Goal: Task Accomplishment & Management: Use online tool/utility

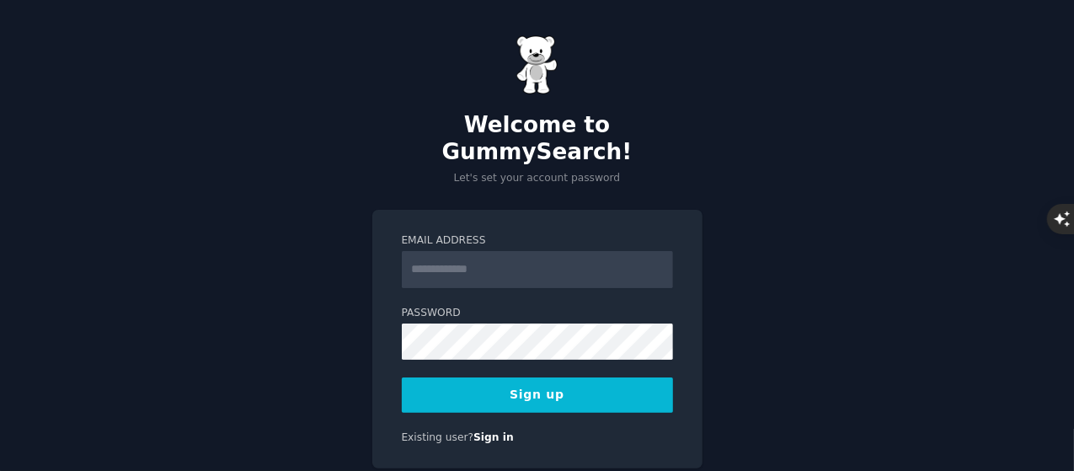
click at [488, 251] on input "Email Address" at bounding box center [537, 269] width 271 height 37
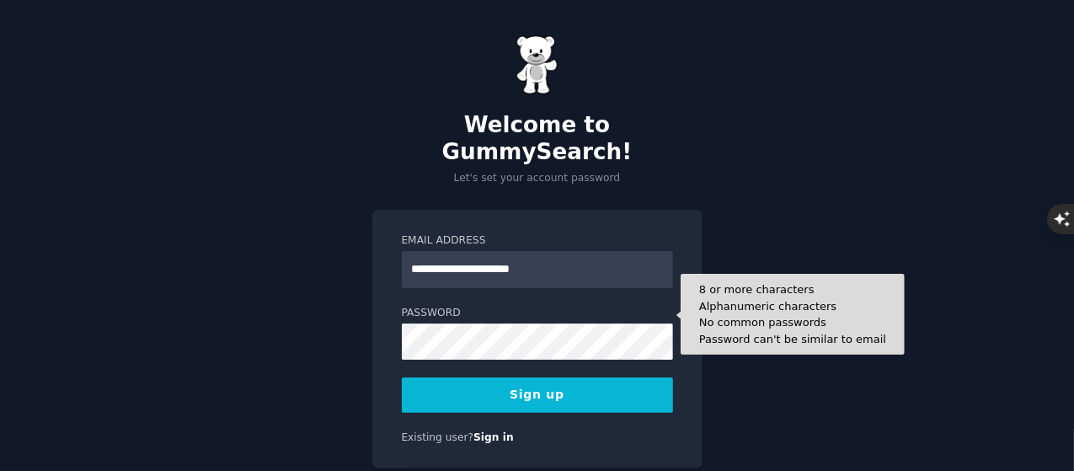
type input "**********"
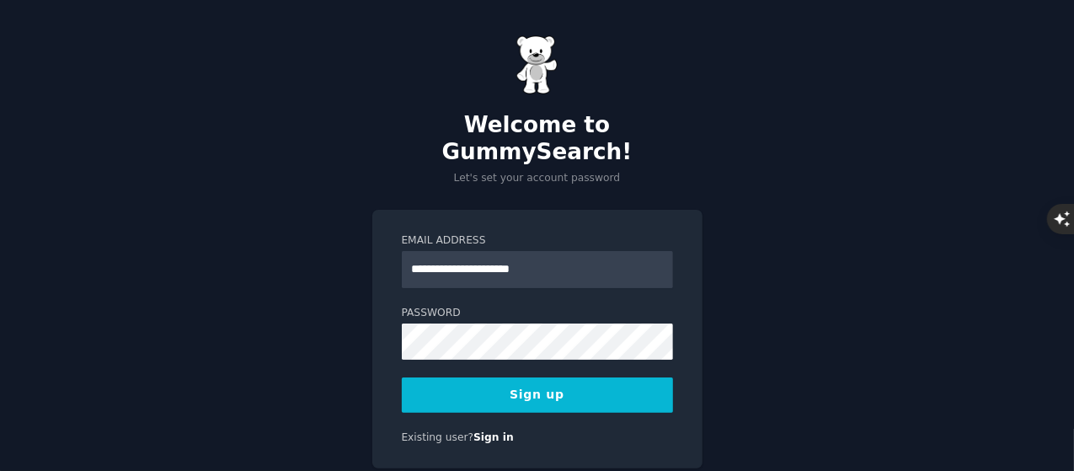
click at [614, 377] on button "Sign up" at bounding box center [537, 394] width 271 height 35
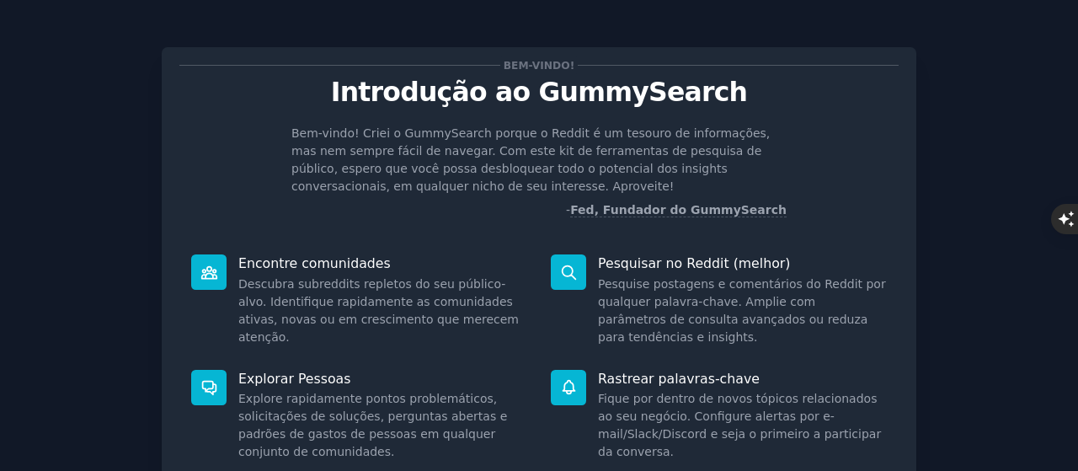
scroll to position [258, 0]
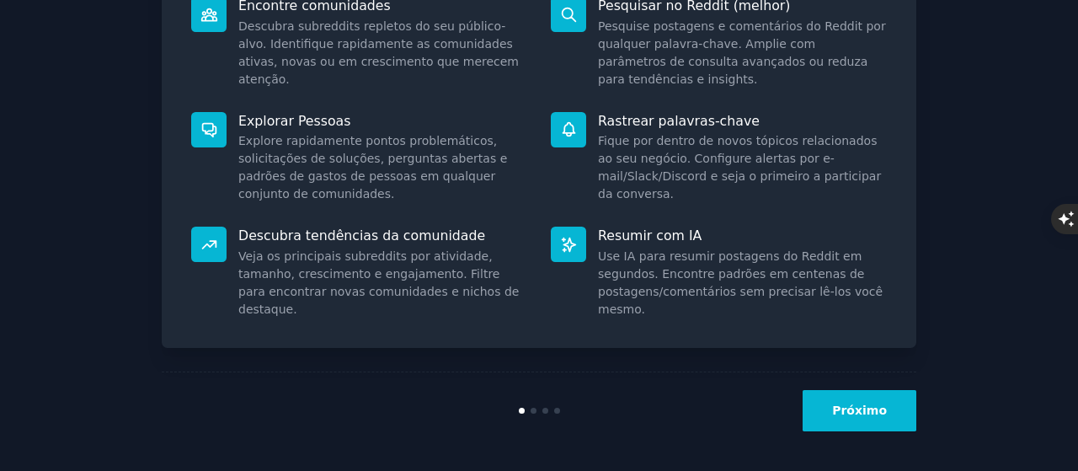
click at [842, 400] on button "Próximo" at bounding box center [860, 410] width 114 height 41
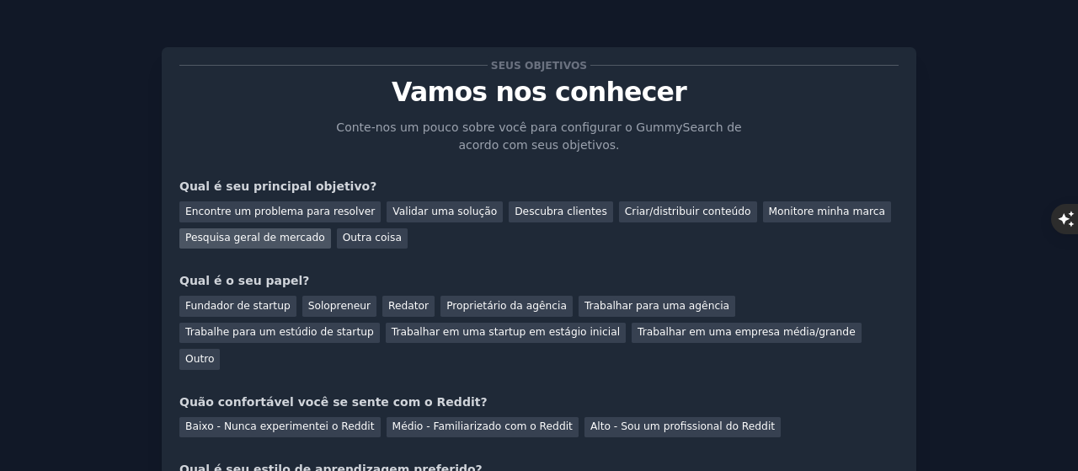
click at [240, 248] on div "Pesquisa geral de mercado" at bounding box center [255, 238] width 152 height 21
click at [220, 349] on div "Outro" at bounding box center [199, 359] width 40 height 21
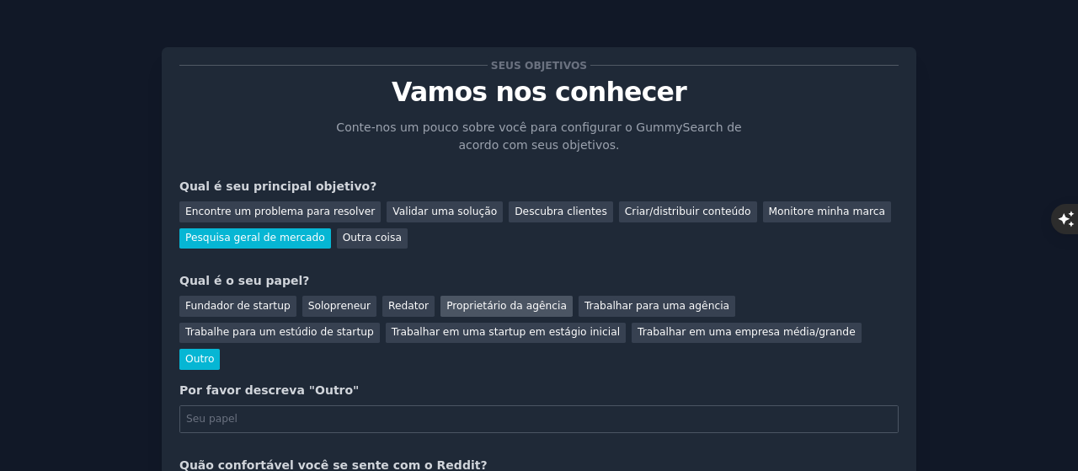
click at [524, 313] on div "Proprietário da agência" at bounding box center [506, 306] width 132 height 21
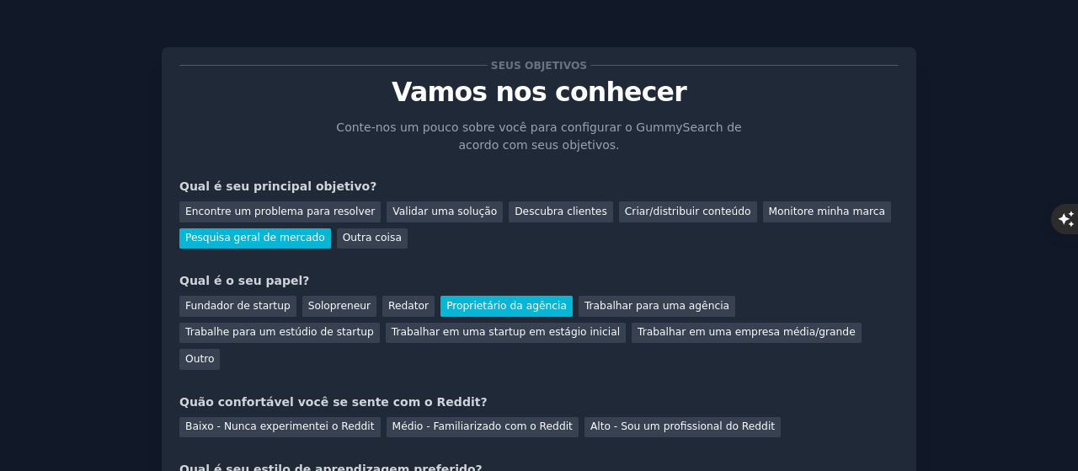
scroll to position [84, 0]
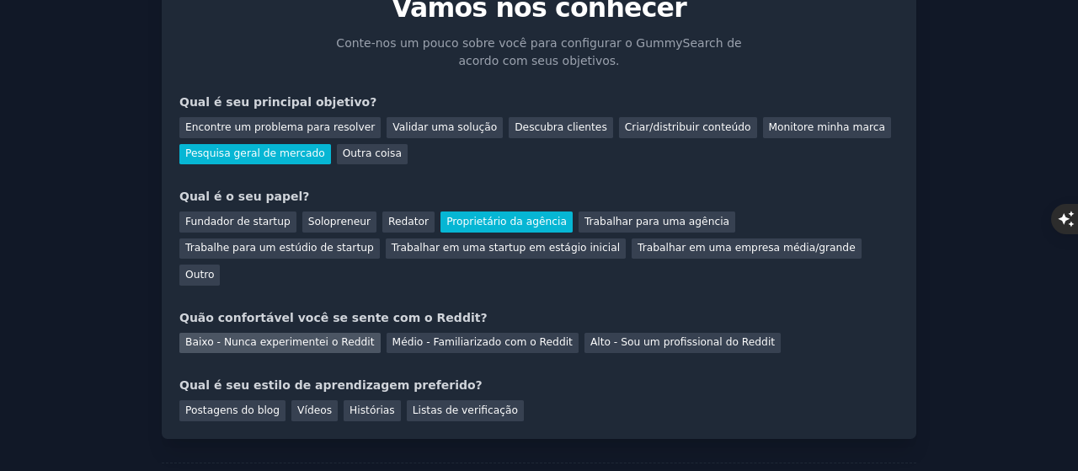
click at [301, 336] on font "Baixo - Nunca experimentei o Reddit" at bounding box center [279, 342] width 189 height 12
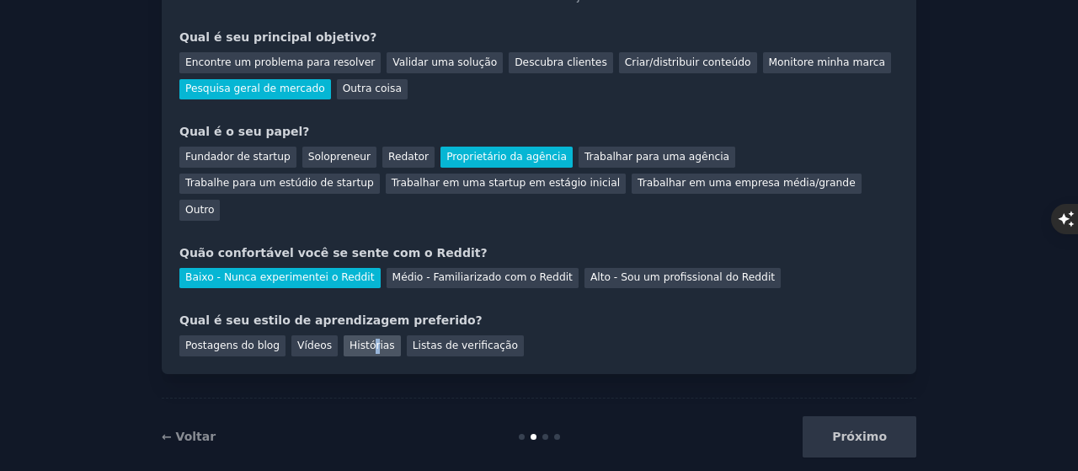
click at [355, 335] on div "Histórias" at bounding box center [372, 345] width 57 height 21
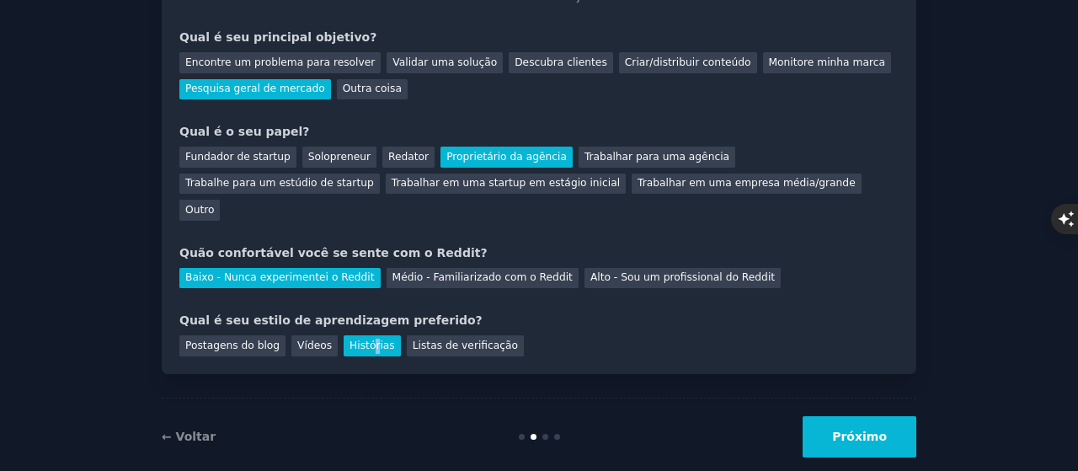
drag, startPoint x: 880, startPoint y: 410, endPoint x: 867, endPoint y: 426, distance: 20.4
click at [881, 429] on font "Próximo" at bounding box center [859, 435] width 55 height 13
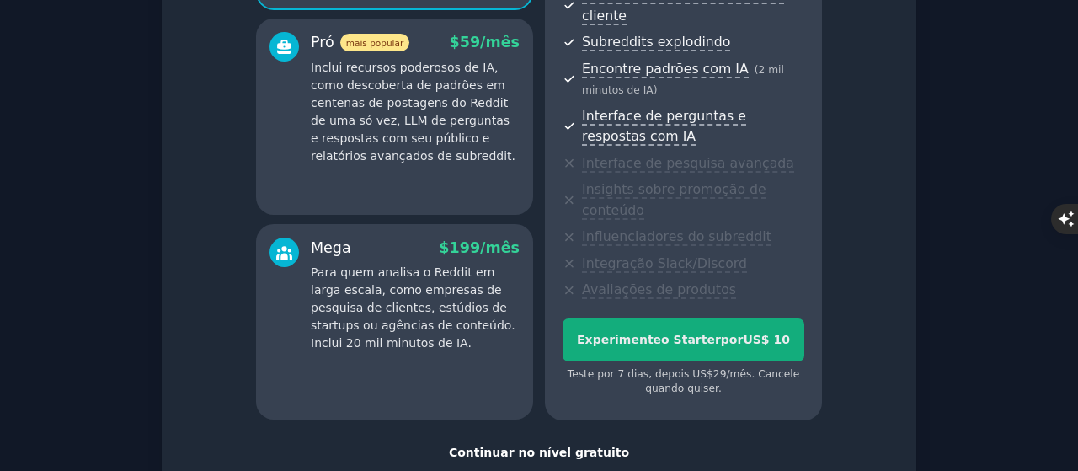
scroll to position [421, 0]
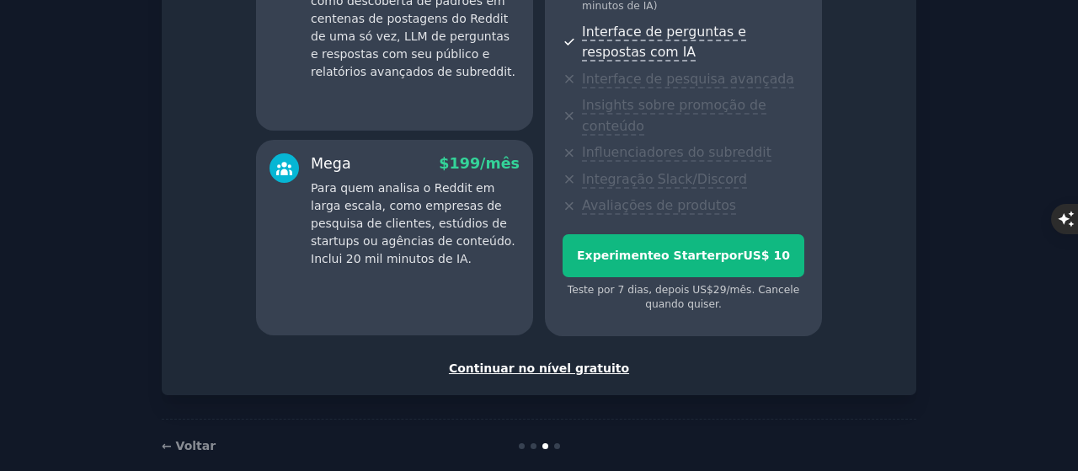
click at [586, 361] on font "Continuar no nível gratuito" at bounding box center [539, 367] width 180 height 13
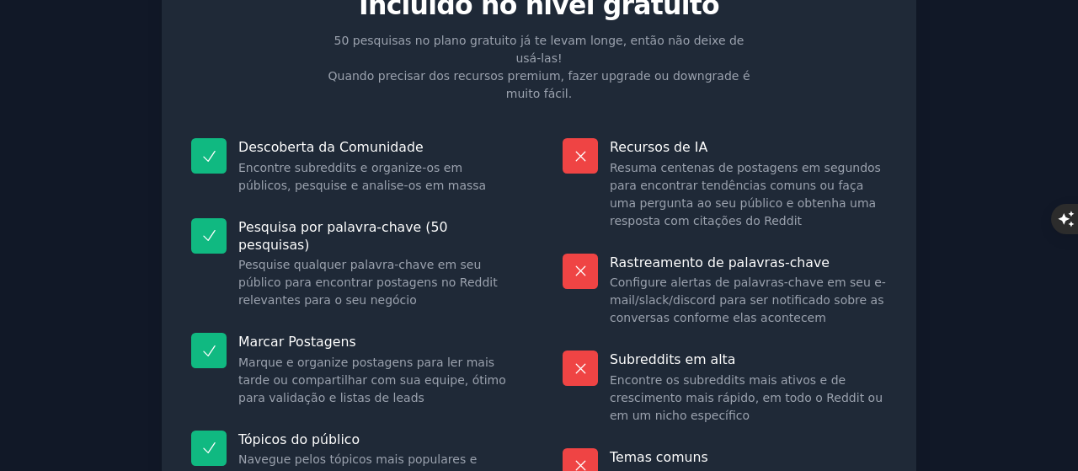
scroll to position [255, 0]
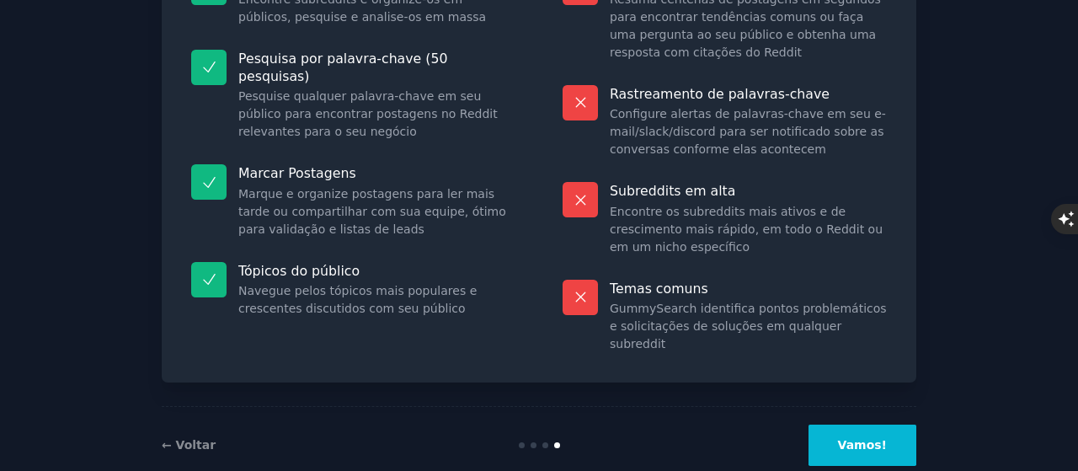
click at [888, 424] on button "Vamos!" at bounding box center [862, 444] width 108 height 41
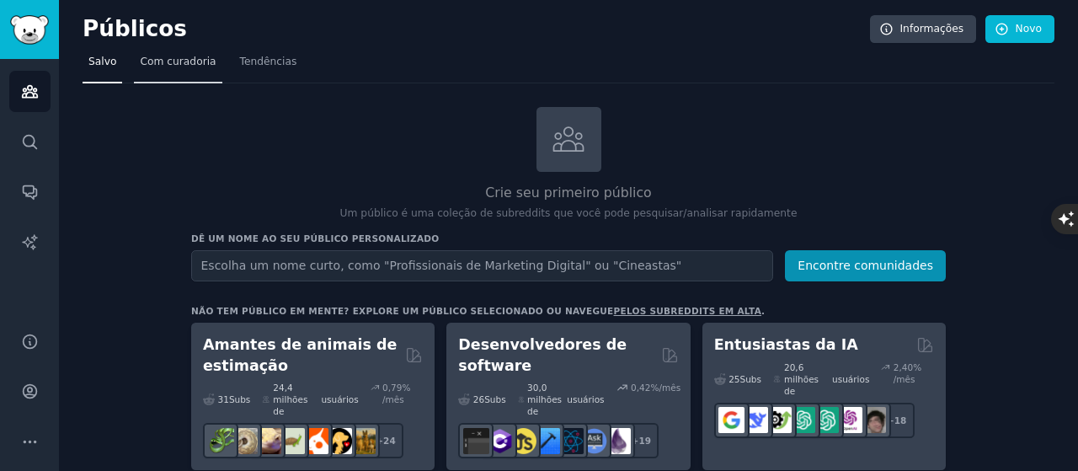
click at [182, 77] on link "Com curadoria" at bounding box center [178, 66] width 88 height 35
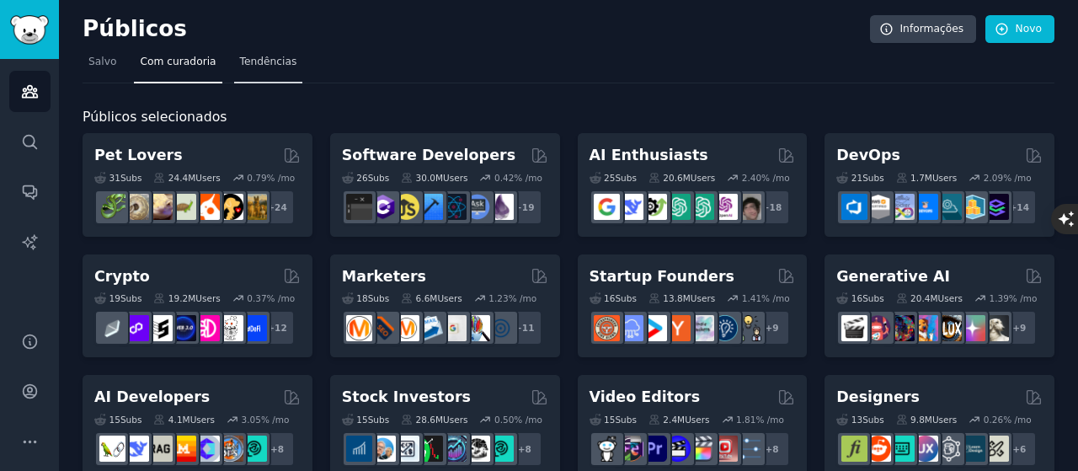
click at [250, 61] on font "Tendências" at bounding box center [268, 62] width 57 height 12
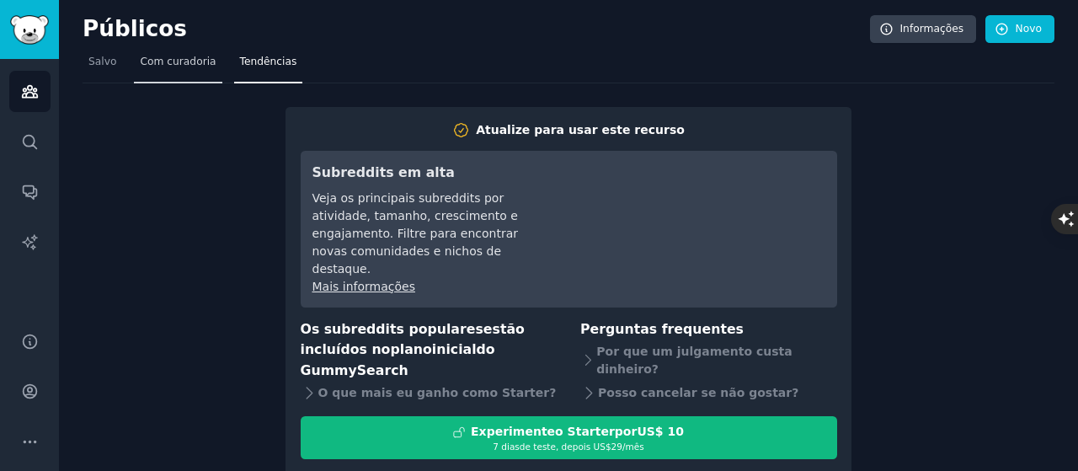
click at [183, 67] on font "Com curadoria" at bounding box center [178, 62] width 76 height 12
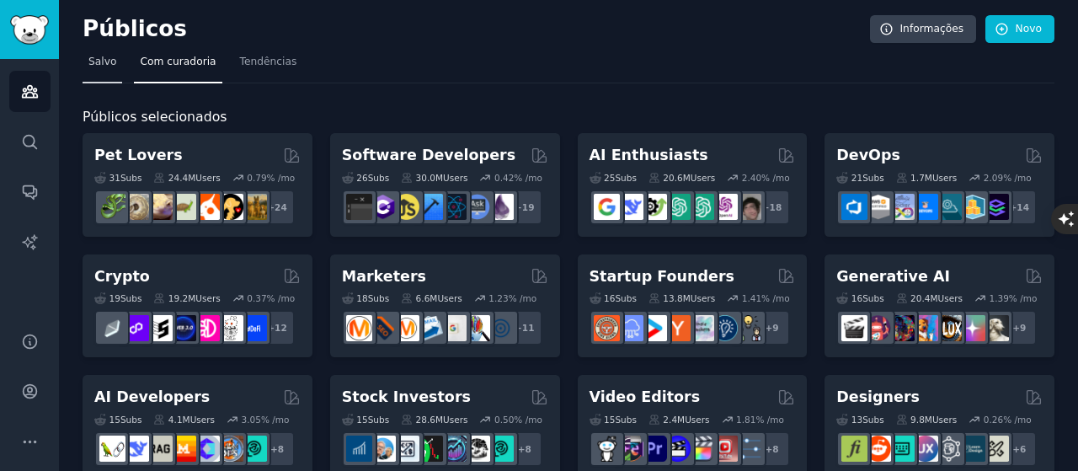
click at [116, 68] on link "Salvo" at bounding box center [103, 66] width 40 height 35
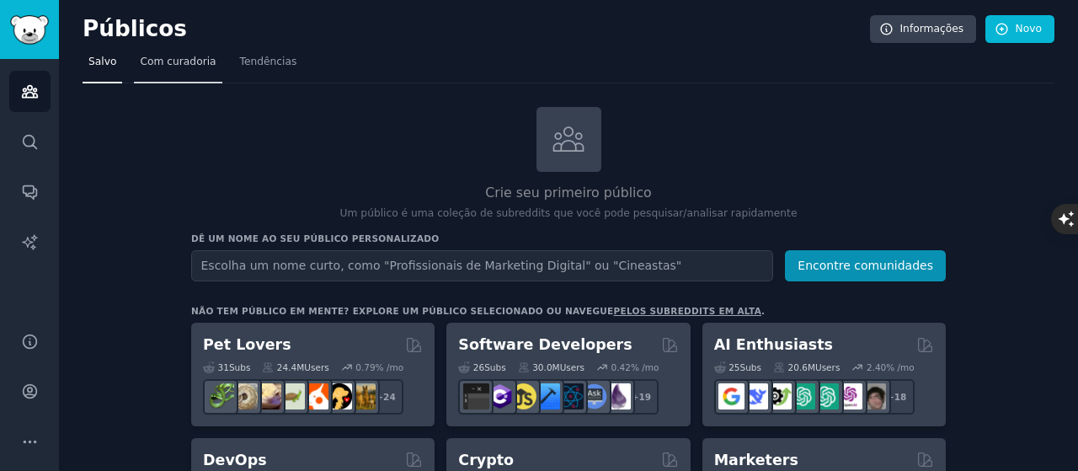
click at [149, 66] on font "Com curadoria" at bounding box center [178, 62] width 76 height 12
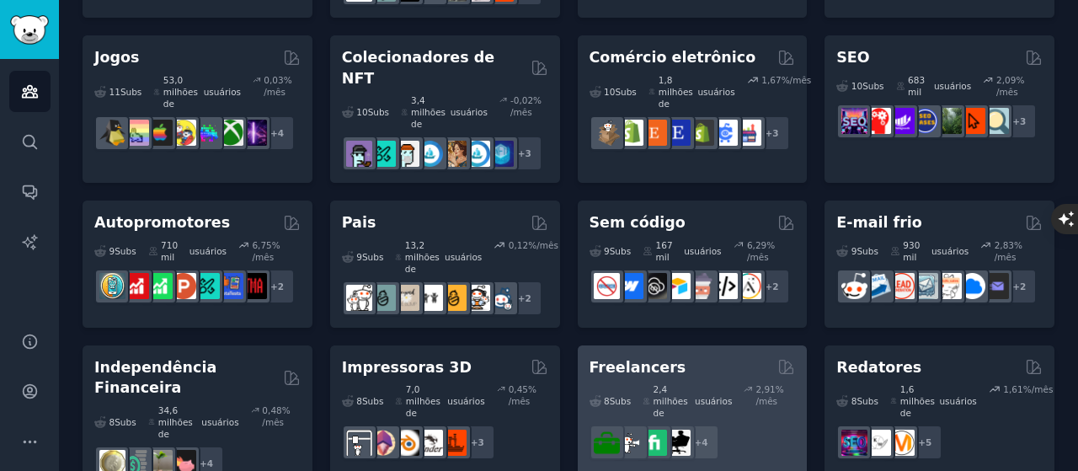
scroll to position [842, 0]
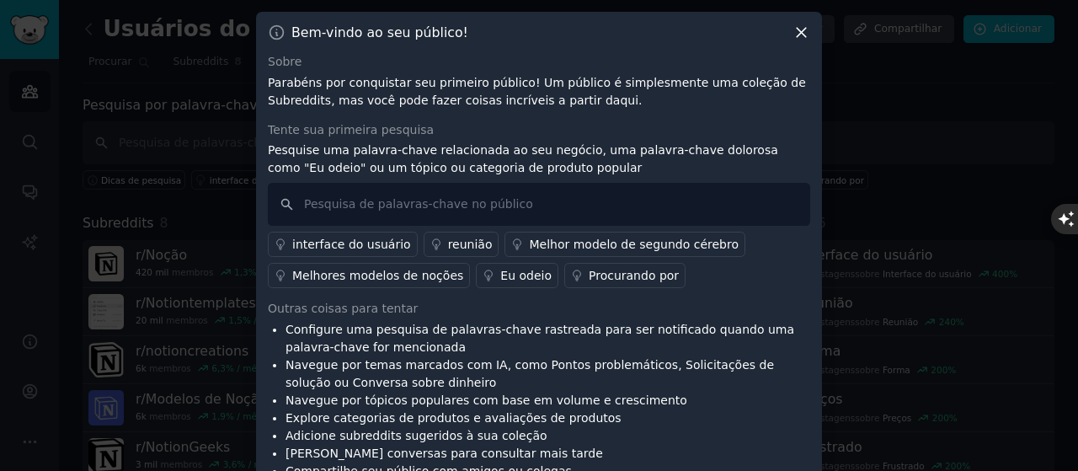
scroll to position [30, 0]
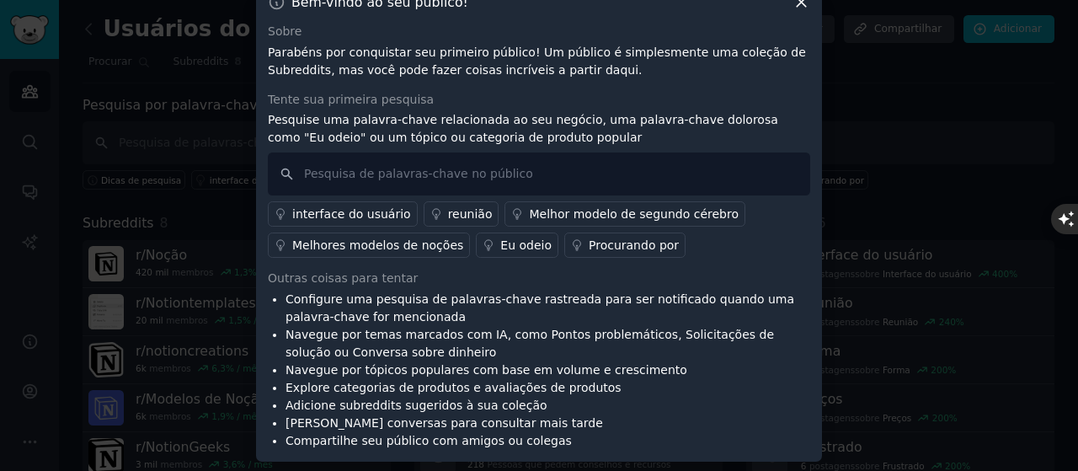
click button at bounding box center [801, 2] width 18 height 18
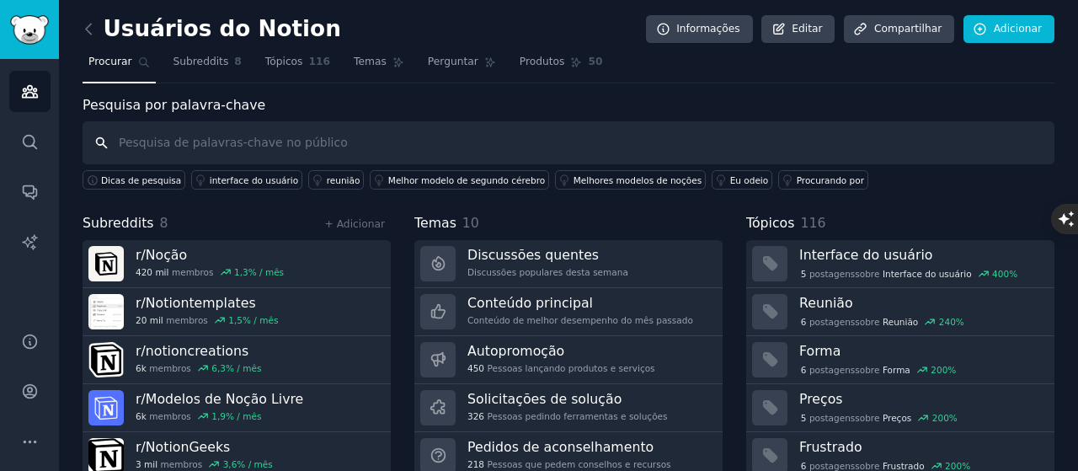
click at [185, 152] on input "text" at bounding box center [569, 142] width 972 height 43
type input "Ineligencia Arrtificial"
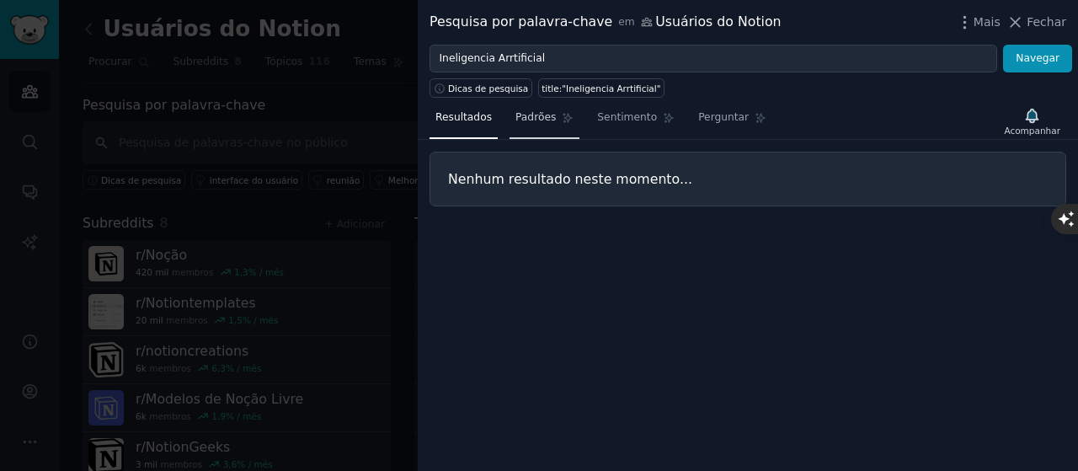
click at [537, 126] on link "Padrões" at bounding box center [544, 121] width 70 height 35
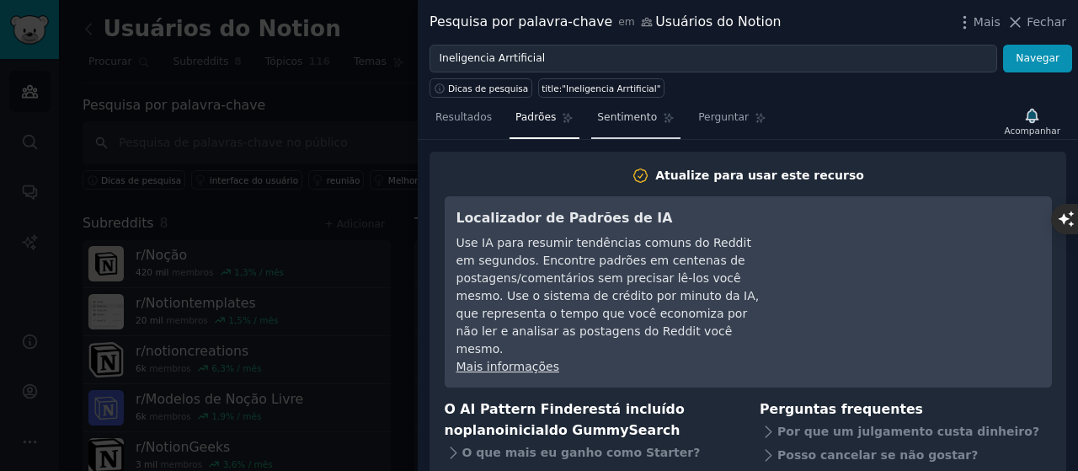
click at [637, 118] on font "Sentimento" at bounding box center [627, 117] width 60 height 12
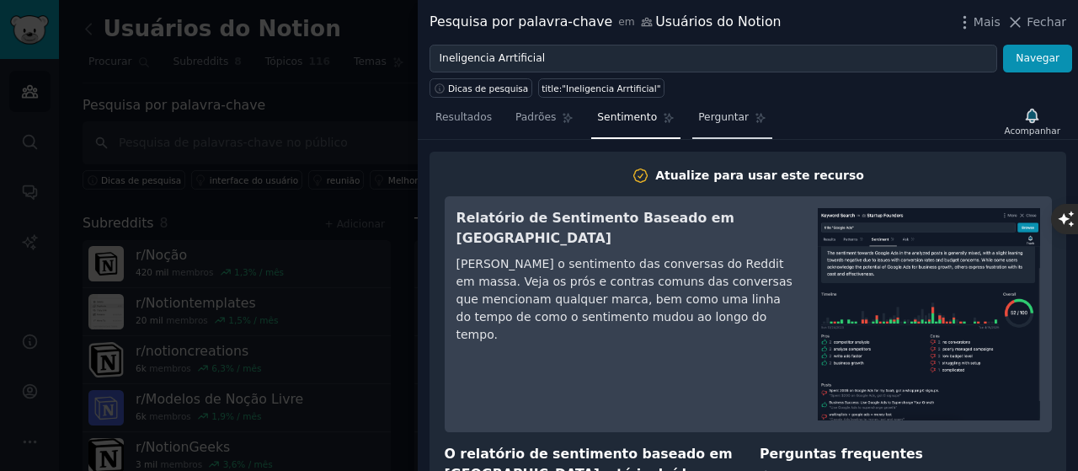
click at [698, 125] on link "Perguntar" at bounding box center [732, 121] width 80 height 35
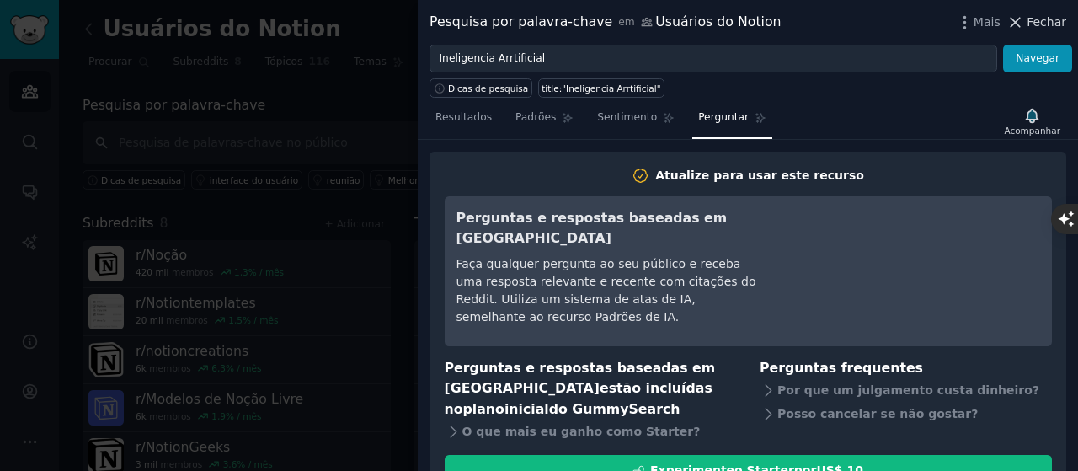
click at [1019, 21] on icon at bounding box center [1014, 22] width 9 height 9
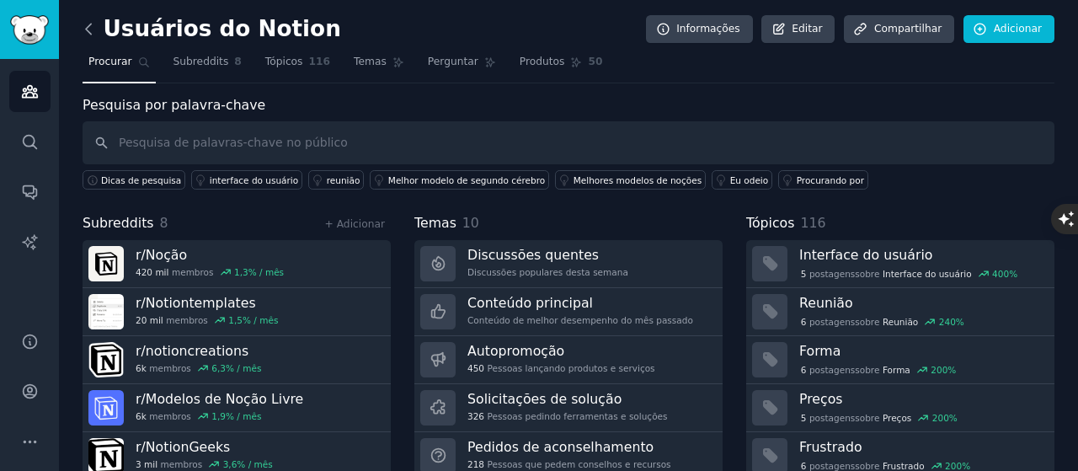
click at [89, 35] on icon at bounding box center [89, 29] width 18 height 18
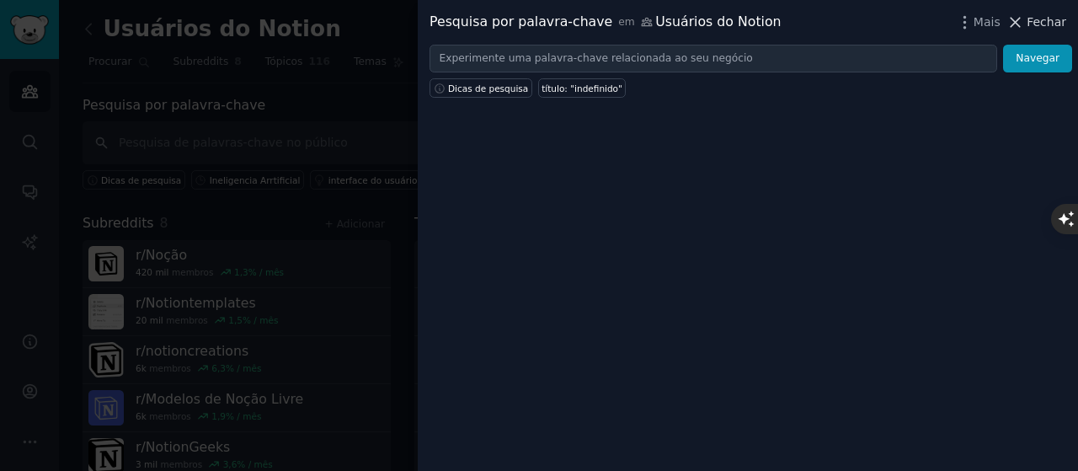
click at [1050, 28] on font "Fechar" at bounding box center [1046, 21] width 40 height 13
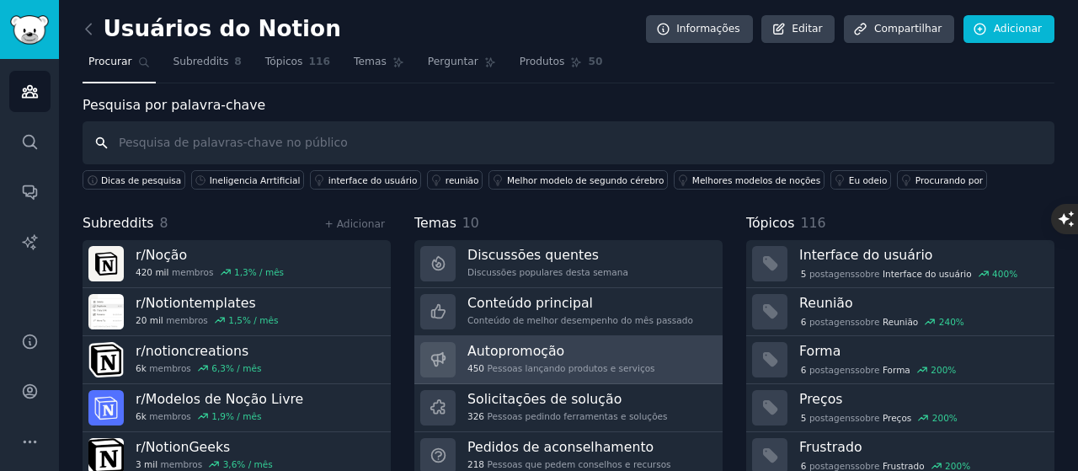
scroll to position [84, 0]
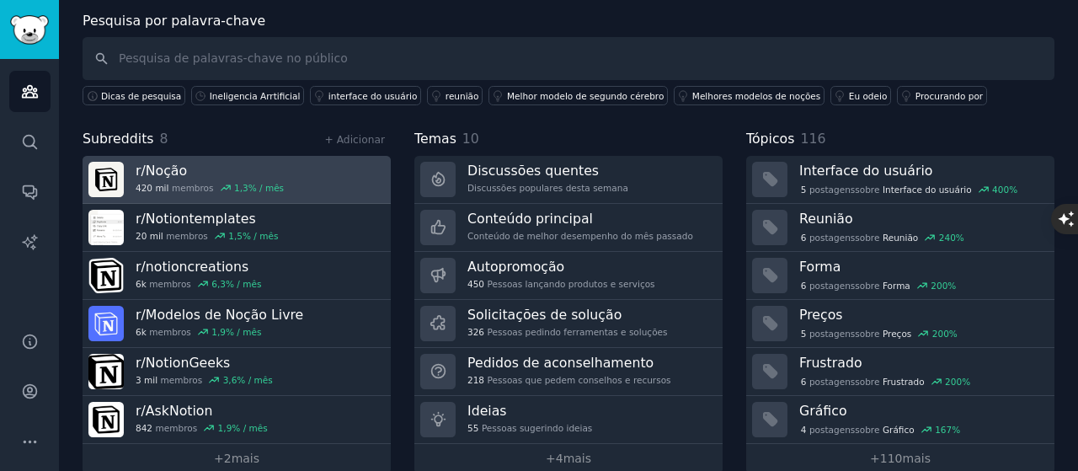
click at [155, 189] on font "420 mil" at bounding box center [152, 188] width 33 height 10
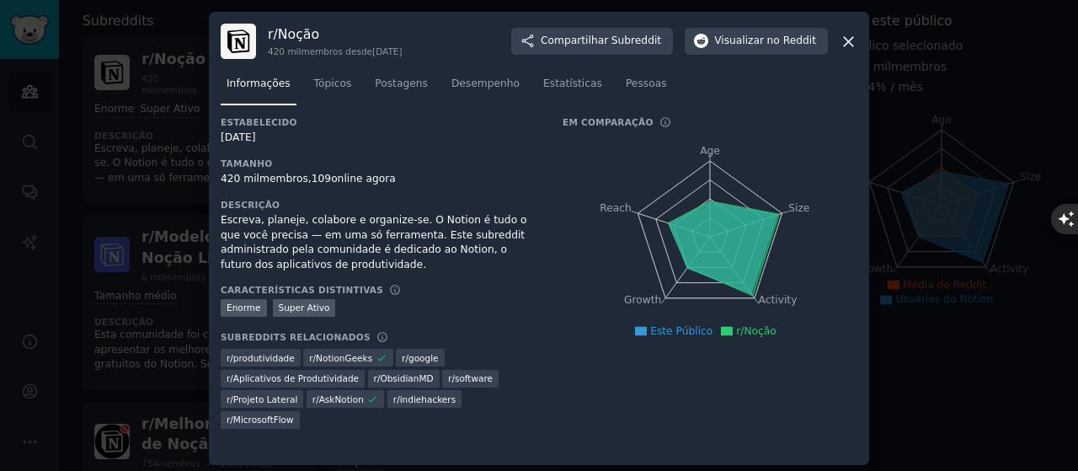
scroll to position [5, 0]
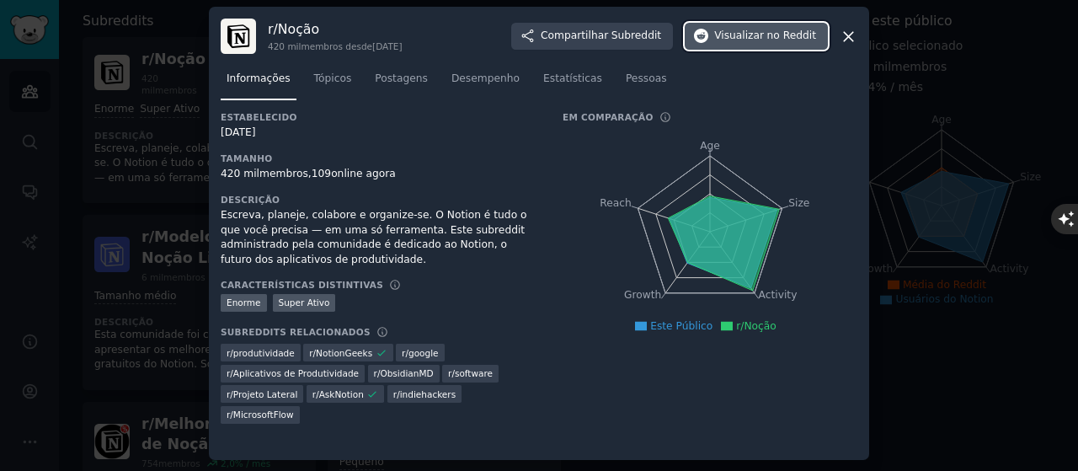
click at [739, 40] on font "Visualizar" at bounding box center [739, 35] width 50 height 12
click at [842, 38] on icon at bounding box center [849, 37] width 18 height 18
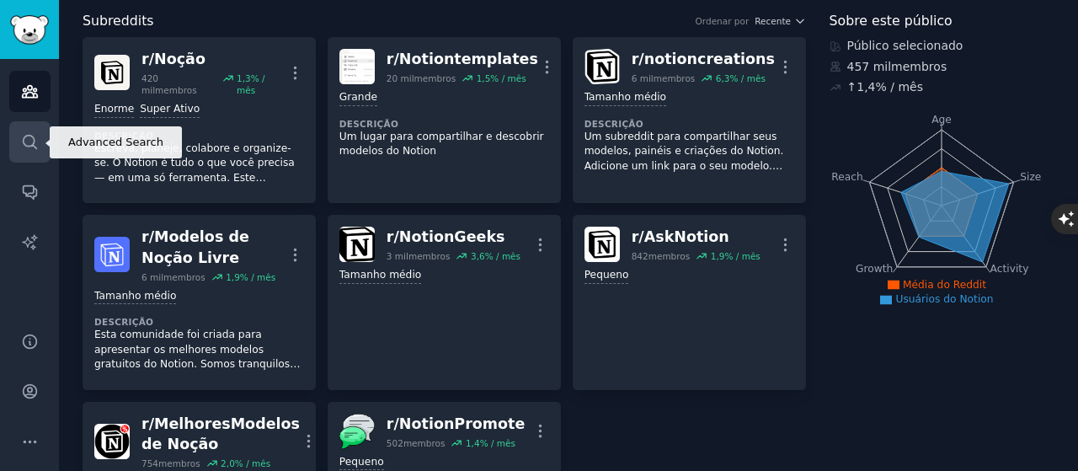
click at [30, 152] on link "Procurar" at bounding box center [29, 141] width 41 height 41
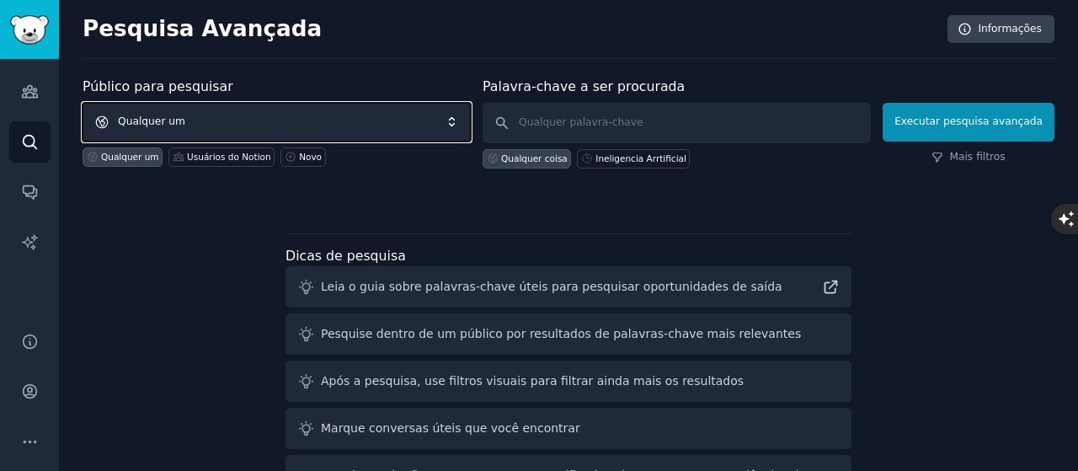
click at [157, 119] on font "Qualquer um" at bounding box center [151, 121] width 67 height 12
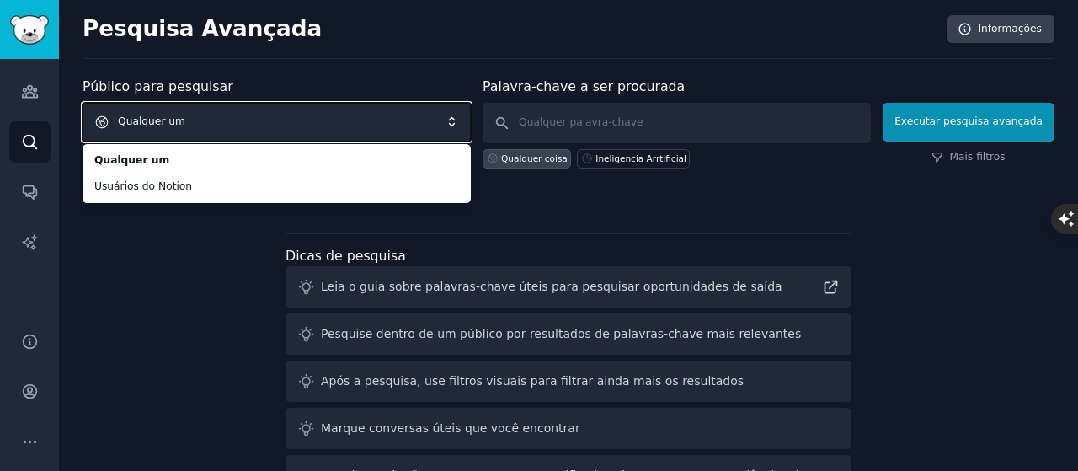
click at [317, 125] on span "Qualquer um" at bounding box center [277, 122] width 388 height 39
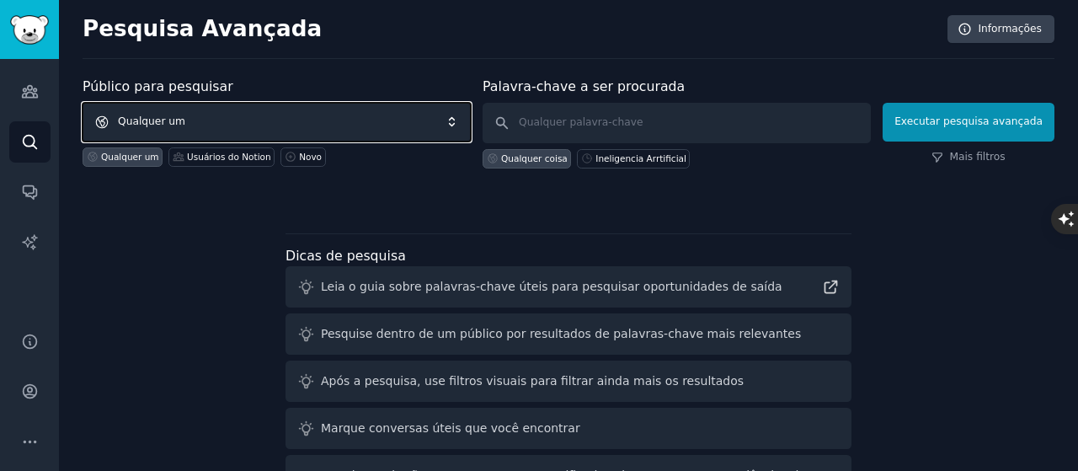
click at [348, 116] on span "Qualquer um" at bounding box center [277, 122] width 388 height 39
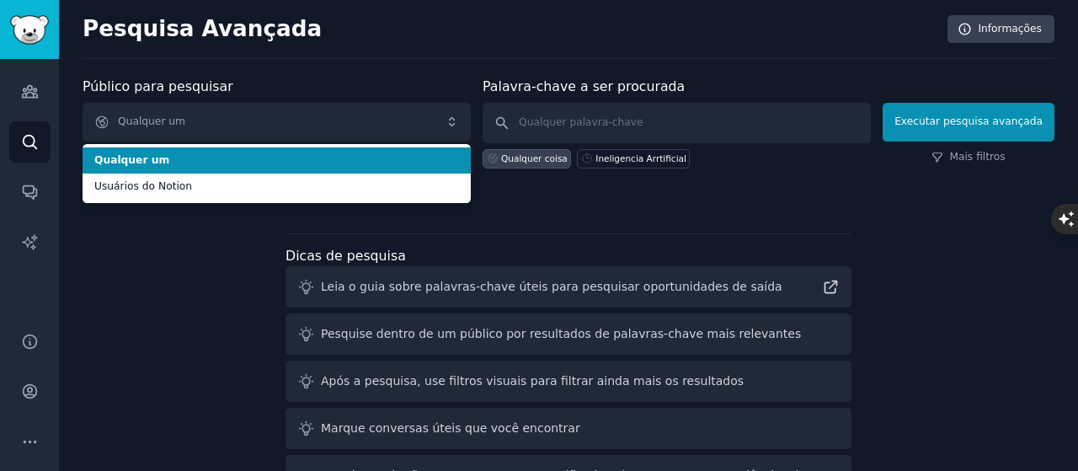
click at [307, 150] on li "Qualquer um" at bounding box center [277, 160] width 388 height 27
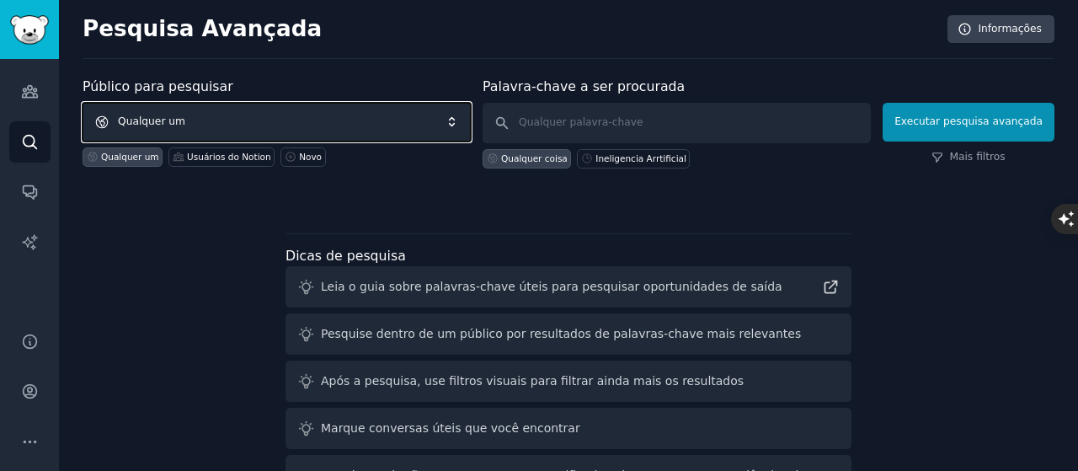
click at [261, 124] on span "Qualquer um" at bounding box center [277, 122] width 388 height 39
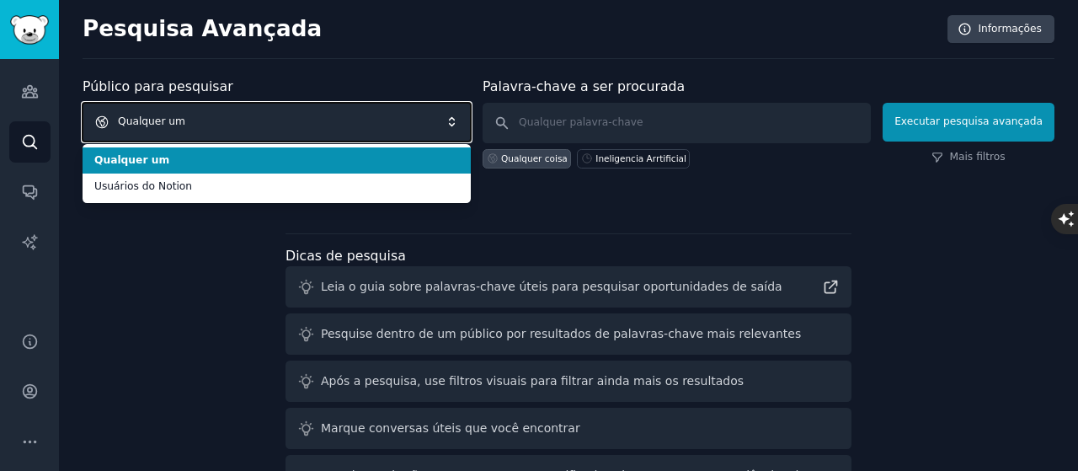
click at [167, 121] on font "Qualquer um" at bounding box center [151, 121] width 67 height 12
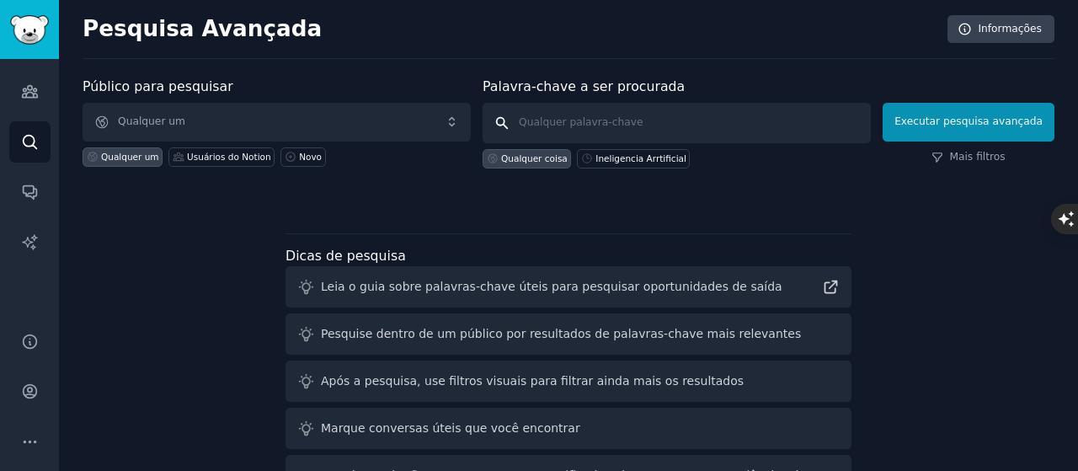
click at [576, 130] on input "text" at bounding box center [677, 123] width 388 height 40
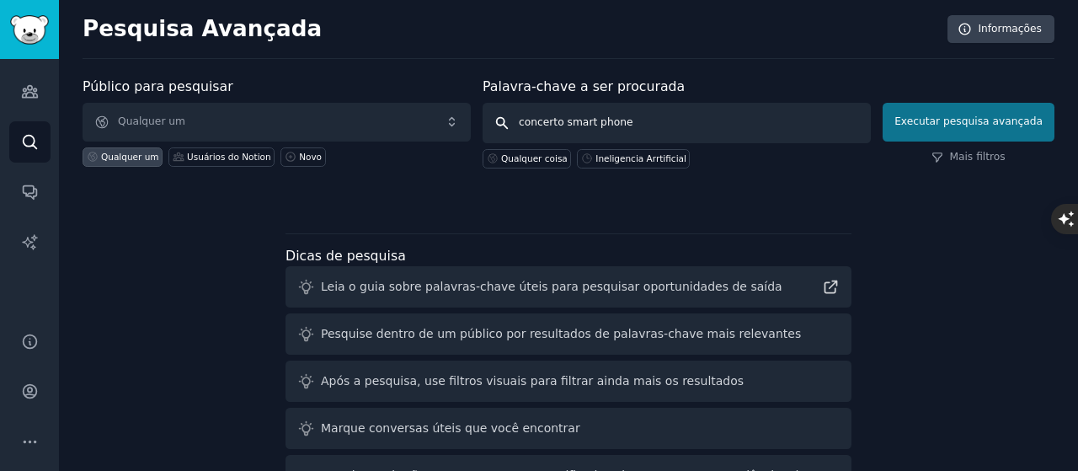
type input "concerto smart phone"
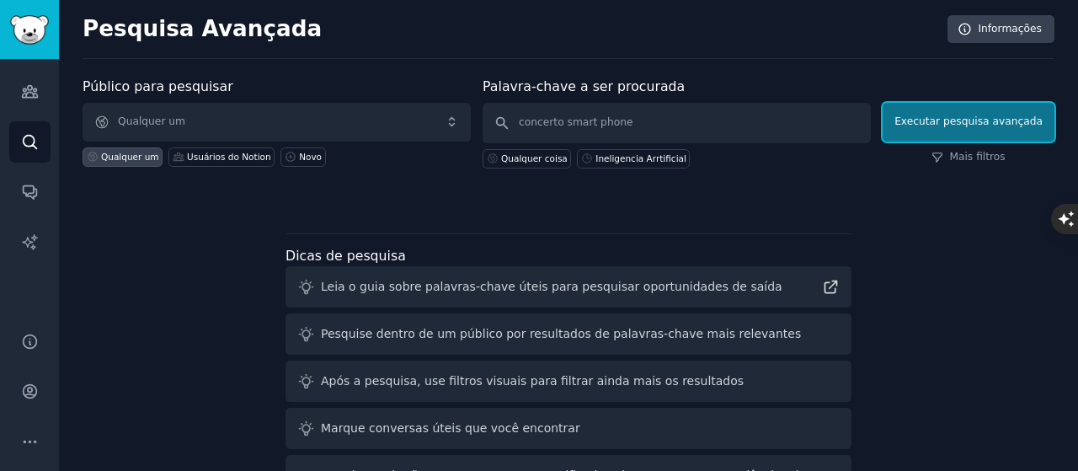
click at [997, 135] on button "Executar pesquisa avançada" at bounding box center [968, 122] width 172 height 39
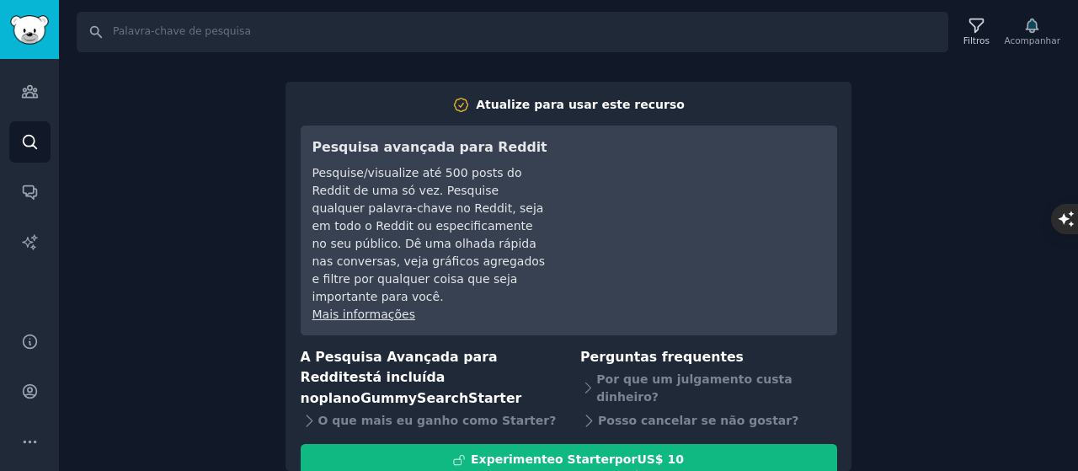
scroll to position [20, 0]
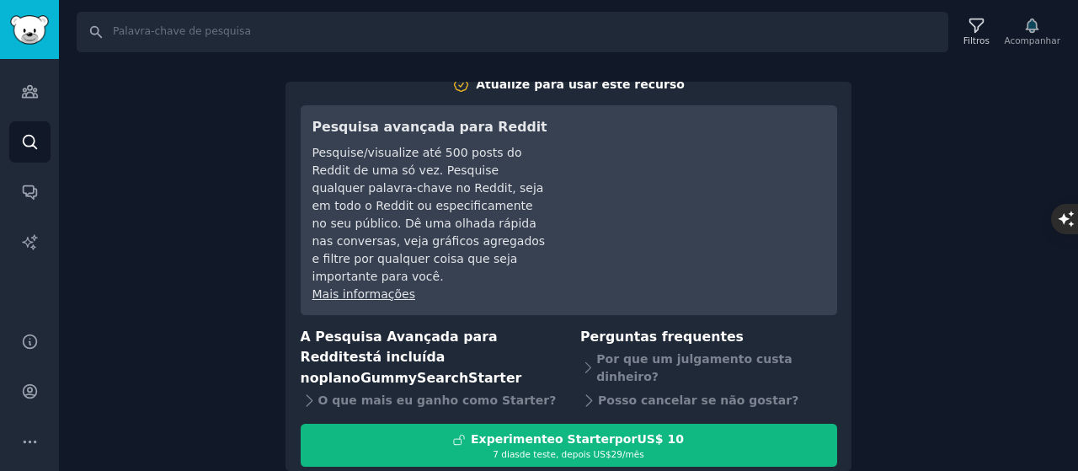
click at [388, 287] on font "Mais informações" at bounding box center [363, 293] width 103 height 13
click at [32, 244] on icon "Barra lateral" at bounding box center [29, 241] width 14 height 14
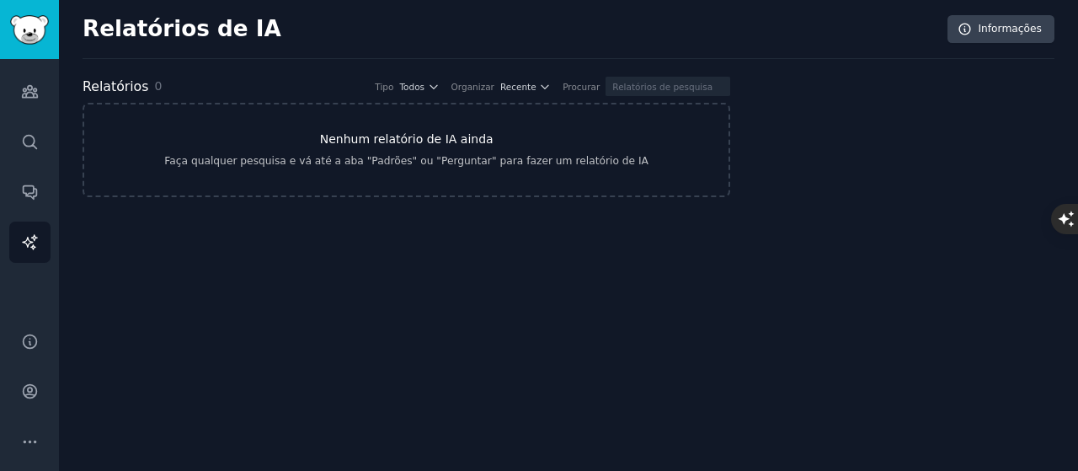
click at [242, 142] on link "Nenhum relatório de IA ainda Faça qualquer pesquisa e vá até a aba "Padrões" ou…" at bounding box center [407, 150] width 648 height 94
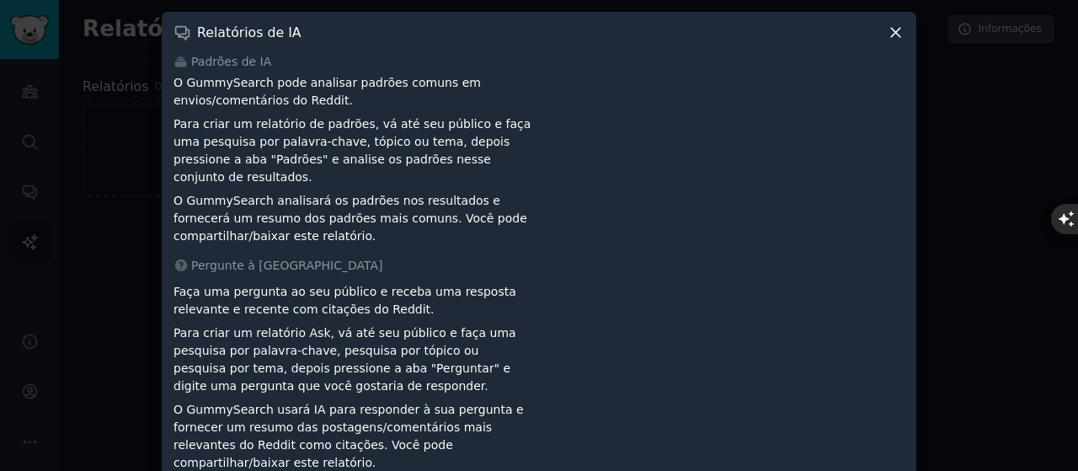
click at [899, 40] on icon at bounding box center [896, 33] width 18 height 18
